Goal: Find specific page/section: Find specific page/section

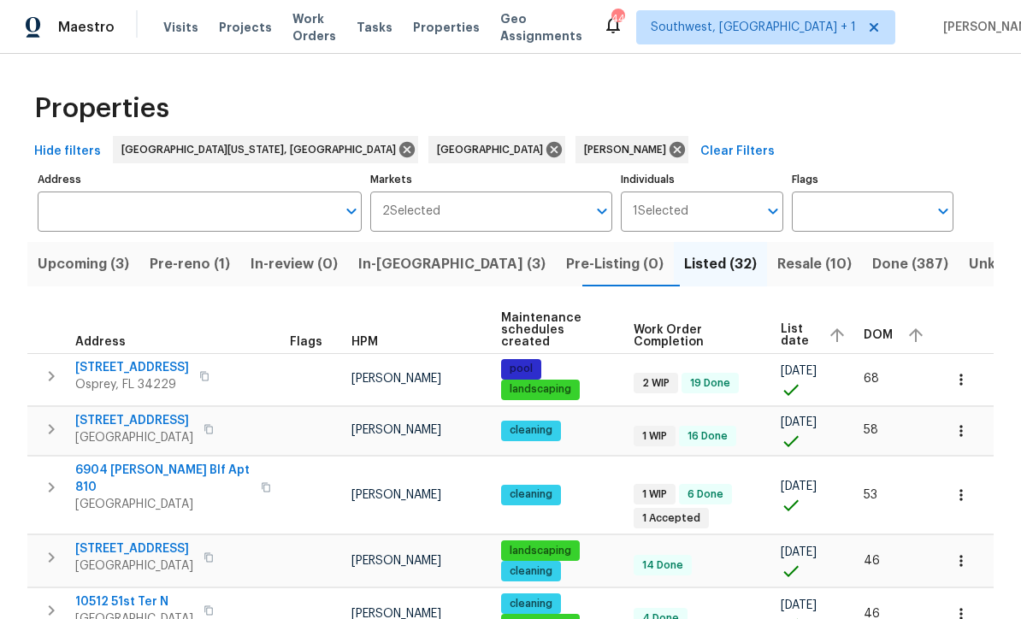
scroll to position [102, 0]
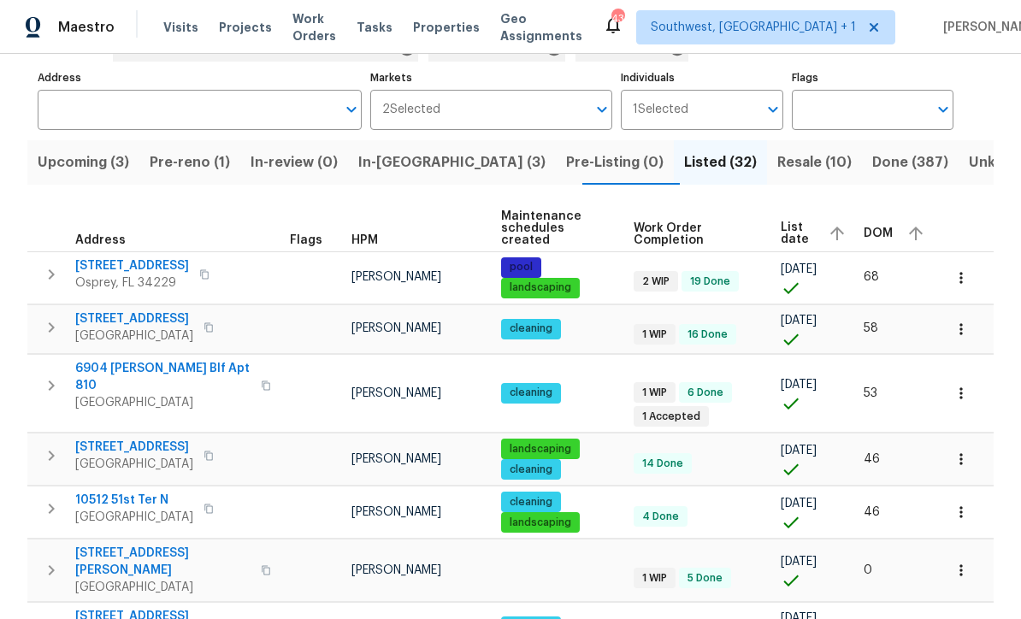
click at [208, 169] on span "Pre-reno (1)" at bounding box center [190, 163] width 80 height 24
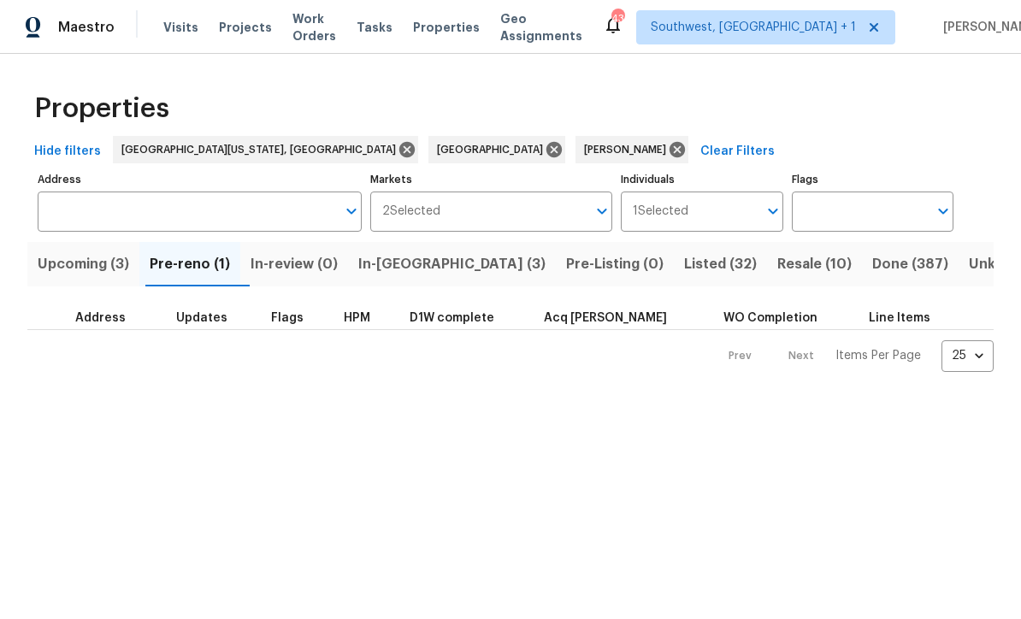
click at [188, 270] on span "Pre-reno (1)" at bounding box center [190, 264] width 80 height 24
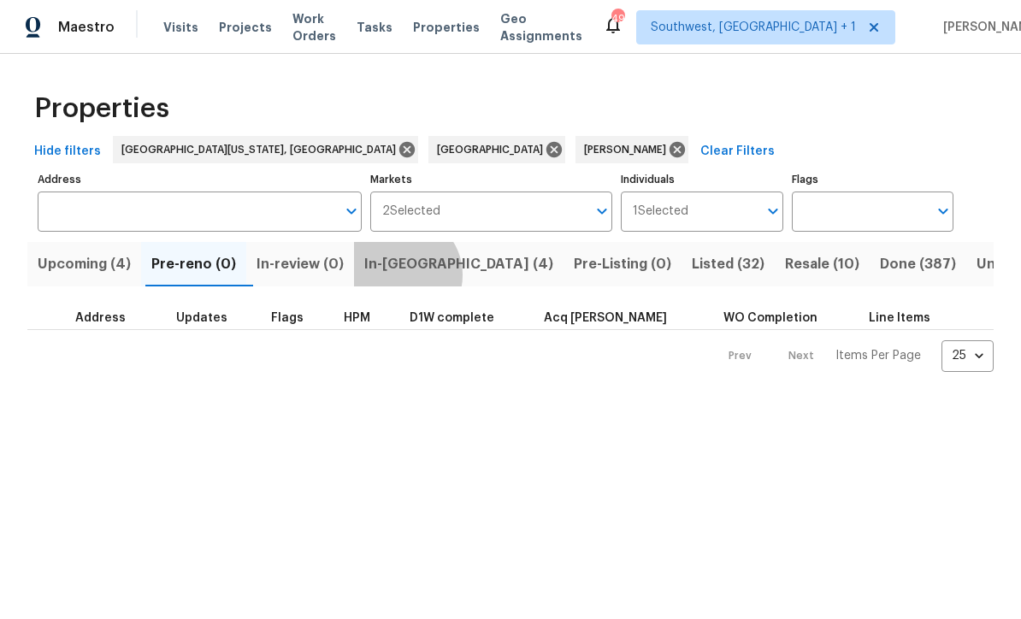
click at [412, 276] on span "In-[GEOGRAPHIC_DATA] (4)" at bounding box center [458, 264] width 189 height 24
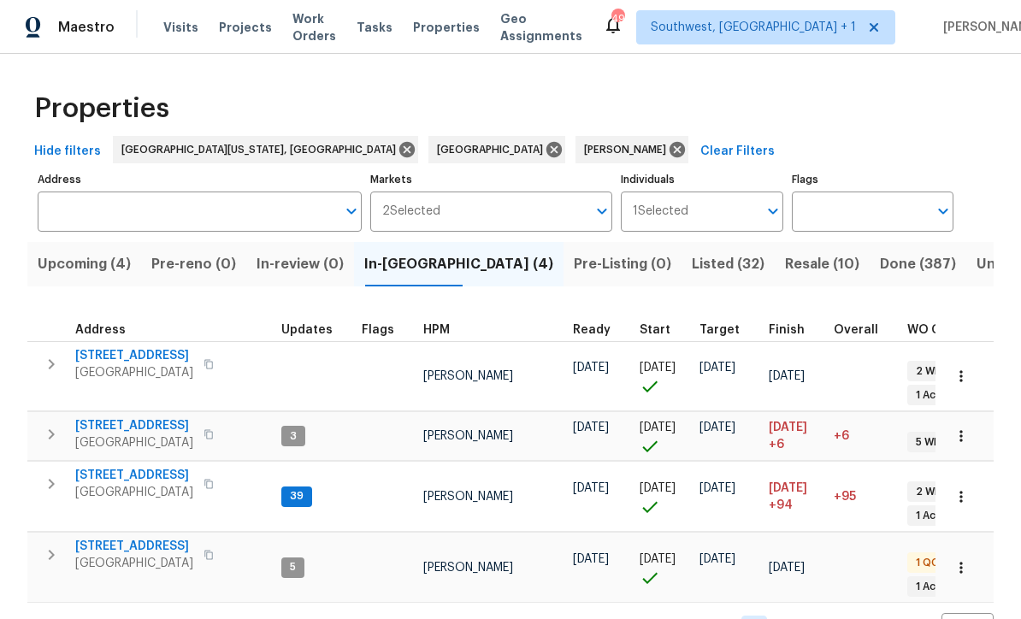
scroll to position [1, 0]
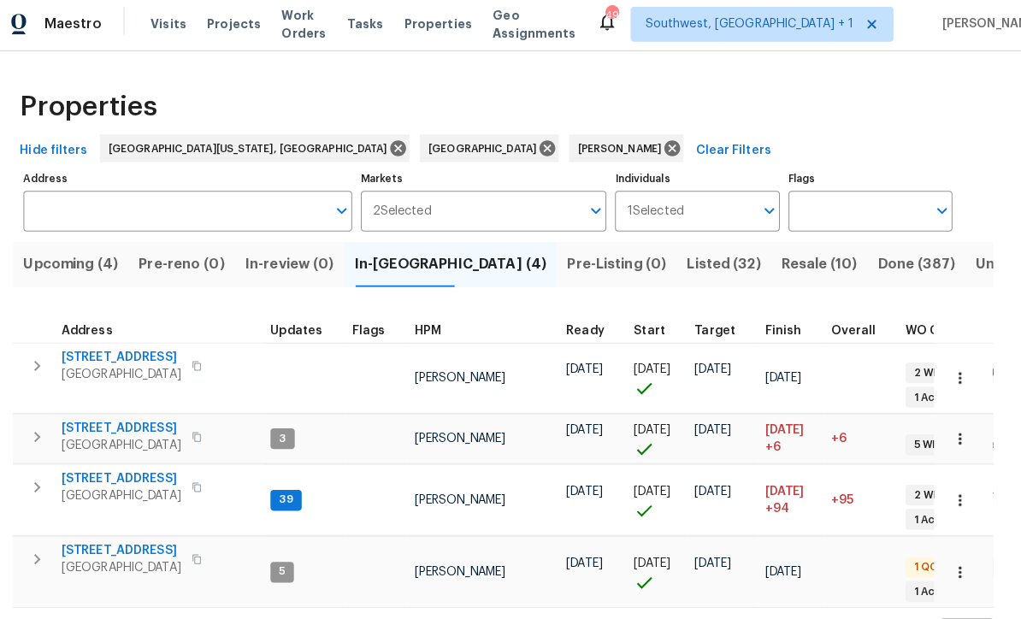
click at [989, 192] on div "Properties Hide filters [GEOGRAPHIC_DATA][US_STATE], [GEOGRAPHIC_DATA] [GEOGRAP…" at bounding box center [510, 363] width 1021 height 619
click at [275, 412] on td "3" at bounding box center [315, 436] width 80 height 49
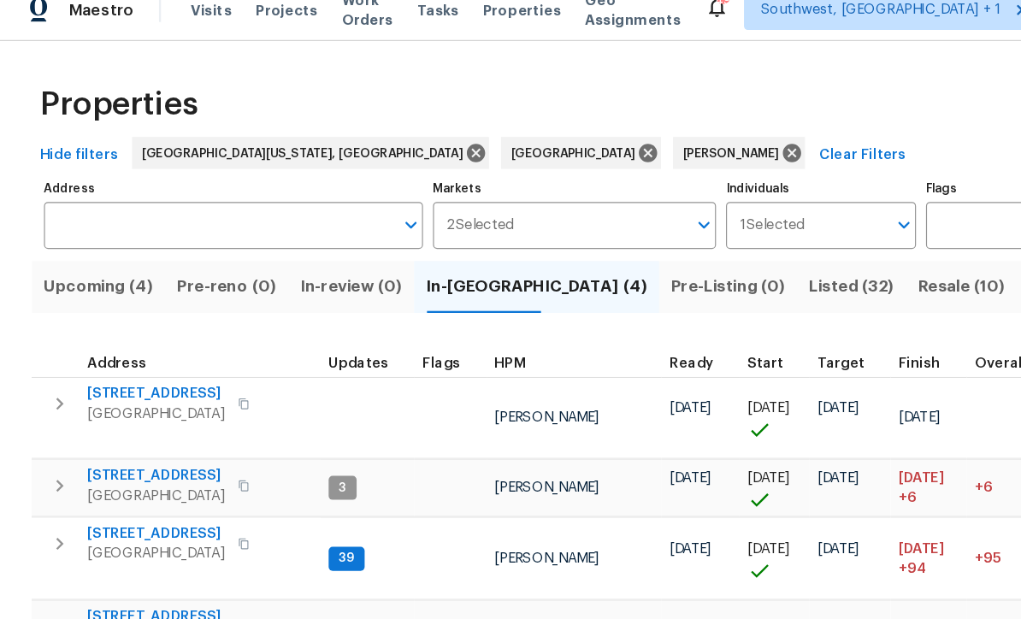
scroll to position [14, 0]
click at [54, 354] on icon "button" at bounding box center [51, 364] width 21 height 21
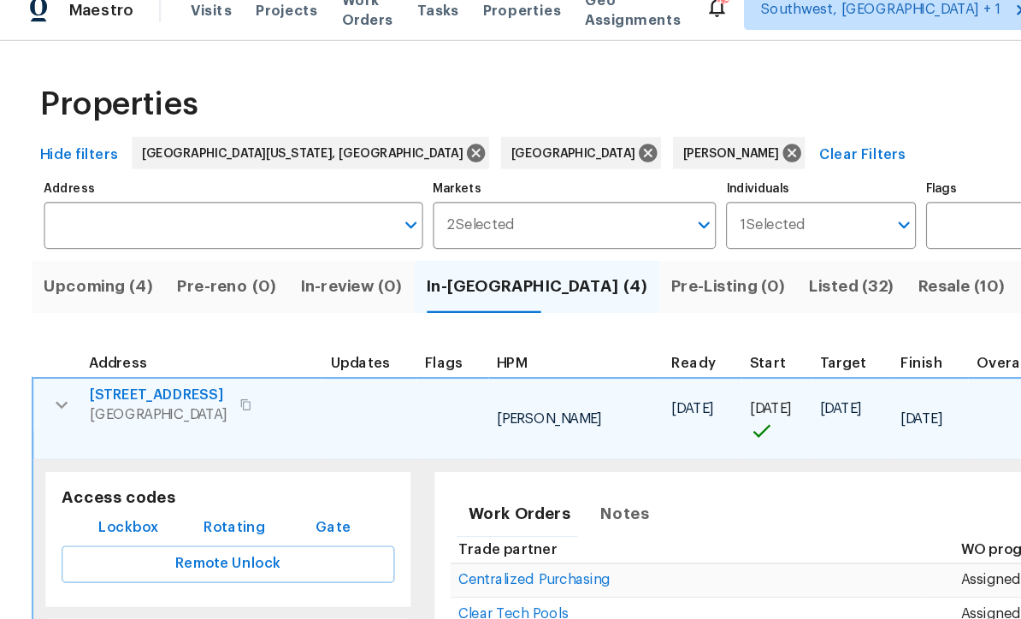
click at [111, 460] on span "Lockbox" at bounding box center [110, 470] width 51 height 21
